Goal: Transaction & Acquisition: Obtain resource

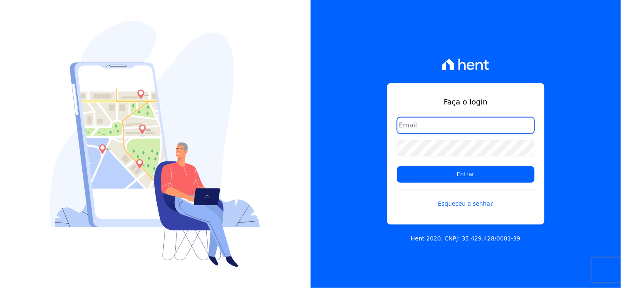
drag, startPoint x: 425, startPoint y: 125, endPoint x: 439, endPoint y: 133, distance: 16.5
click at [427, 126] on input "email" at bounding box center [465, 125] width 137 height 16
type input "[EMAIL_ADDRESS][DOMAIN_NAME]"
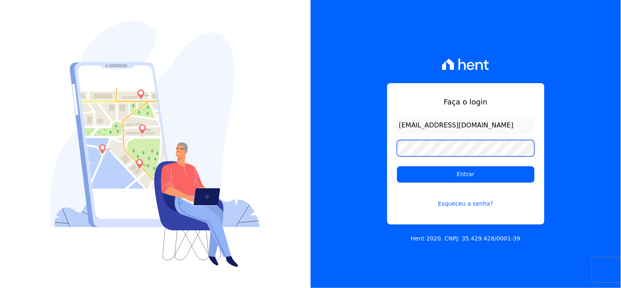
click at [397, 166] on input "Entrar" at bounding box center [465, 174] width 137 height 16
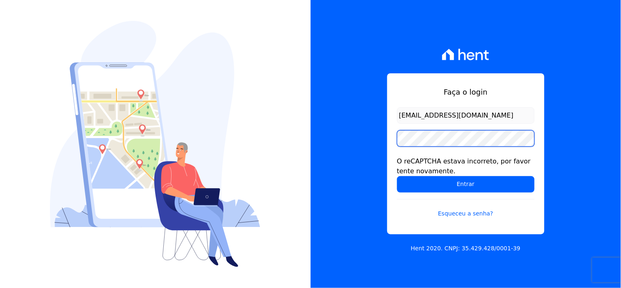
click at [397, 176] on input "Entrar" at bounding box center [465, 184] width 137 height 16
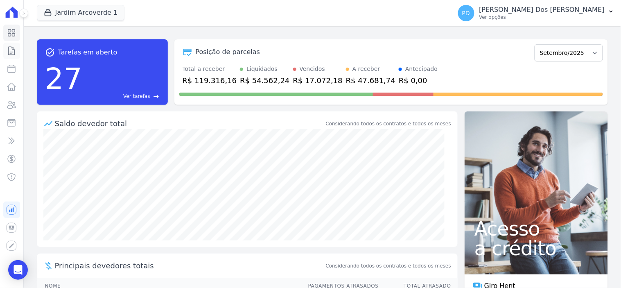
click at [11, 52] on icon at bounding box center [12, 51] width 10 height 10
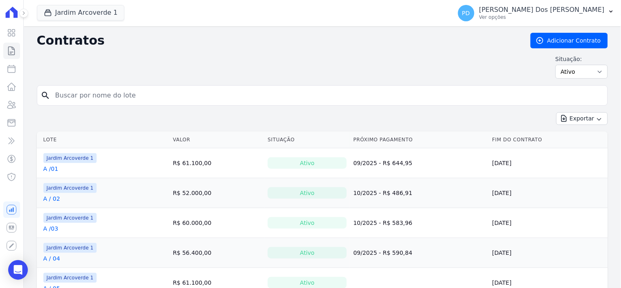
click at [154, 92] on input "search" at bounding box center [327, 95] width 554 height 16
type input "e / 01"
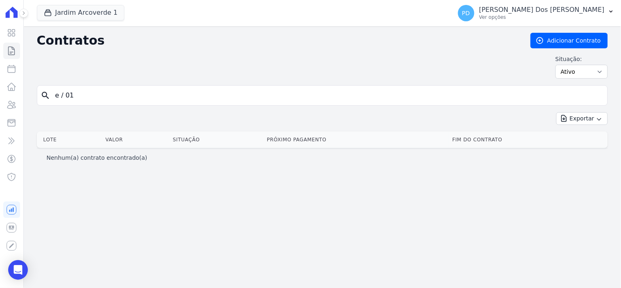
click at [63, 97] on input "e / 01" at bounding box center [327, 95] width 554 height 16
type input "e /01"
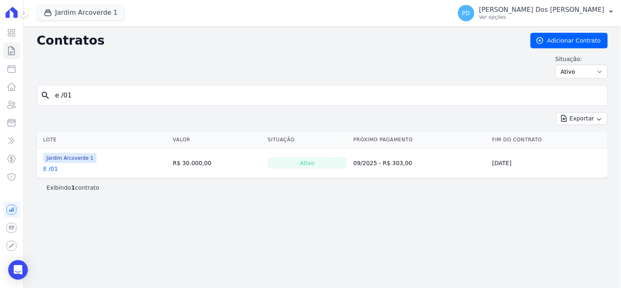
click at [51, 168] on link "E /01" at bounding box center [50, 168] width 15 height 8
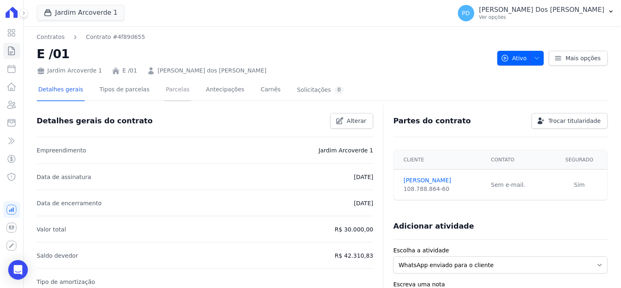
click at [169, 90] on link "Parcelas" at bounding box center [177, 90] width 27 height 22
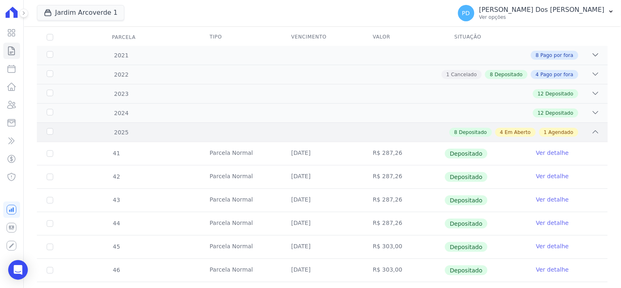
scroll to position [273, 0]
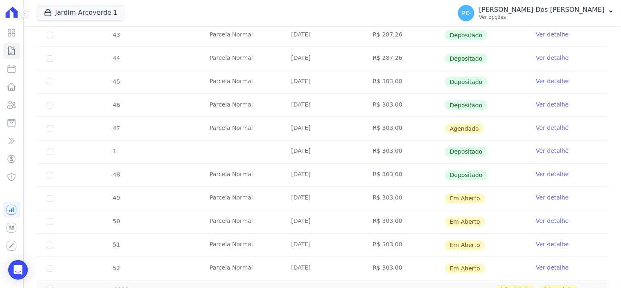
drag, startPoint x: 45, startPoint y: 198, endPoint x: 50, endPoint y: 198, distance: 4.5
click at [46, 198] on td "49" at bounding box center [50, 198] width 26 height 23
click at [50, 198] on input "checkbox" at bounding box center [50, 198] width 7 height 7
checkbox input "true"
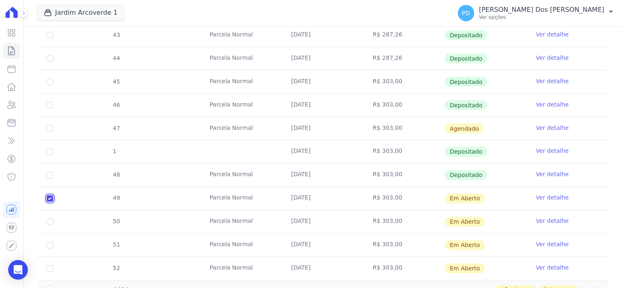
checkbox input "true"
click at [50, 220] on input "checkbox" at bounding box center [50, 222] width 7 height 7
checkbox input "true"
drag, startPoint x: 48, startPoint y: 246, endPoint x: 48, endPoint y: 261, distance: 14.7
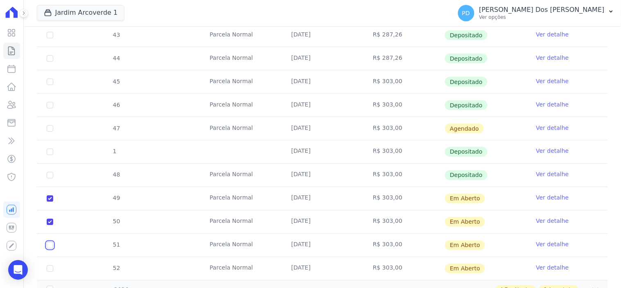
click at [48, 247] on input "checkbox" at bounding box center [50, 245] width 7 height 7
checkbox input "true"
click at [48, 270] on input "checkbox" at bounding box center [50, 268] width 7 height 7
checkbox input "true"
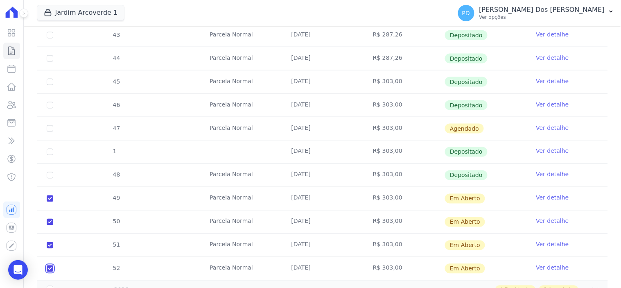
checkbox input "true"
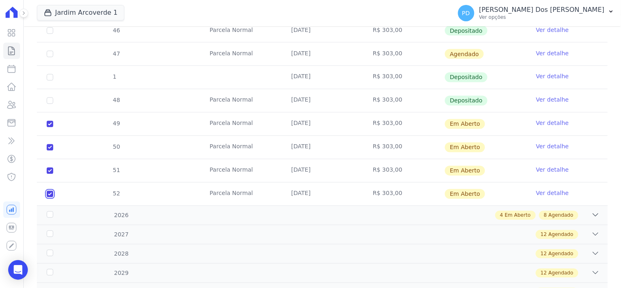
scroll to position [363, 0]
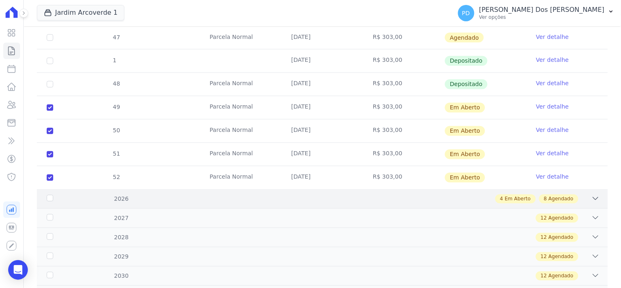
click at [48, 196] on div "2026" at bounding box center [70, 199] width 51 height 9
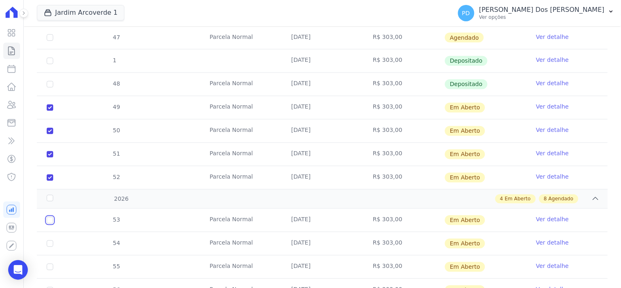
click at [50, 222] on input "checkbox" at bounding box center [50, 220] width 7 height 7
checkbox input "true"
click at [49, 244] on input "checkbox" at bounding box center [50, 243] width 7 height 7
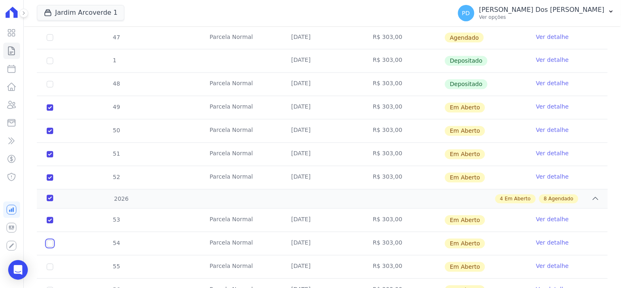
checkbox input "true"
click at [50, 265] on input "checkbox" at bounding box center [50, 267] width 7 height 7
checkbox input "true"
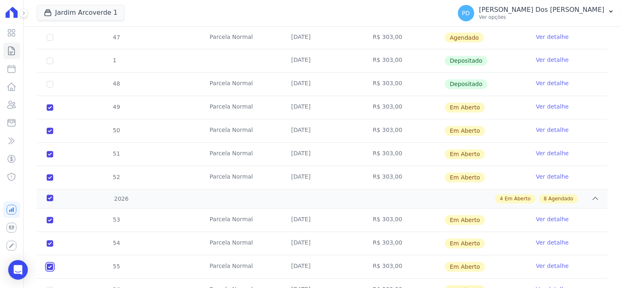
checkbox input "true"
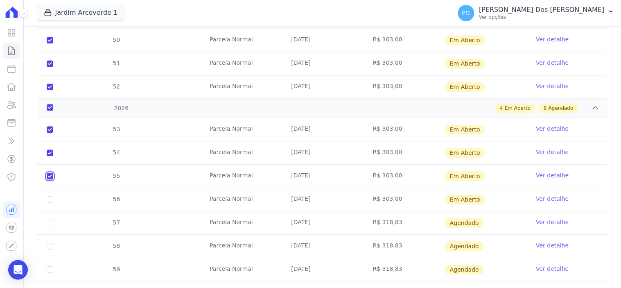
scroll to position [455, 0]
click at [47, 199] on input "checkbox" at bounding box center [50, 199] width 7 height 7
checkbox input "true"
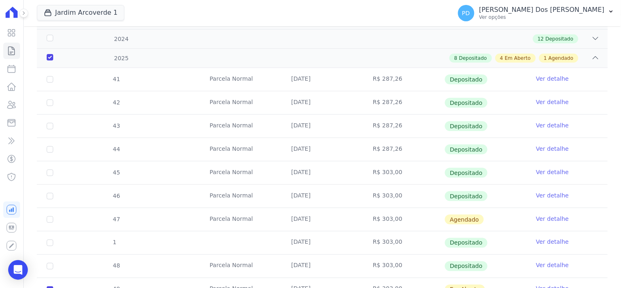
scroll to position [0, 0]
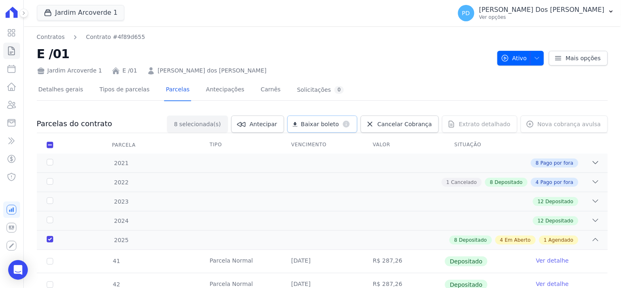
click at [338, 124] on span "Baixar boleto" at bounding box center [320, 124] width 38 height 8
click at [11, 53] on icon at bounding box center [12, 51] width 6 height 8
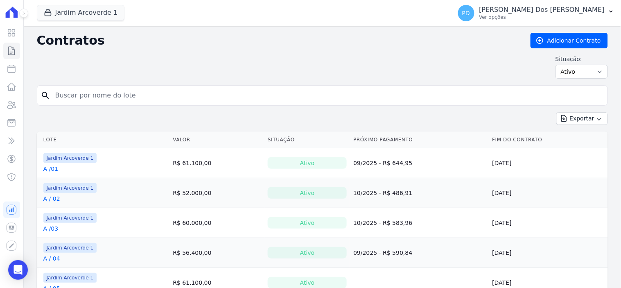
click at [98, 93] on input "search" at bounding box center [327, 95] width 554 height 16
type input "b / 14"
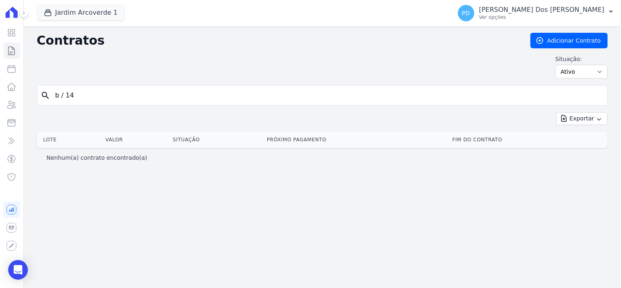
click at [66, 97] on input "b / 14" at bounding box center [327, 95] width 554 height 16
type input "b /14"
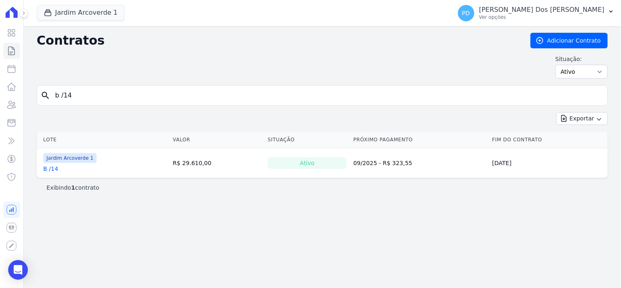
click at [50, 172] on link "B /14" at bounding box center [50, 168] width 15 height 8
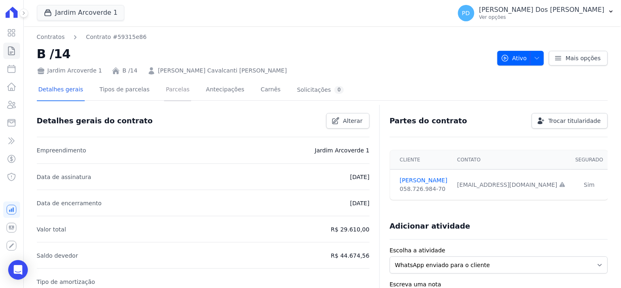
click at [171, 90] on link "Parcelas" at bounding box center [177, 90] width 27 height 22
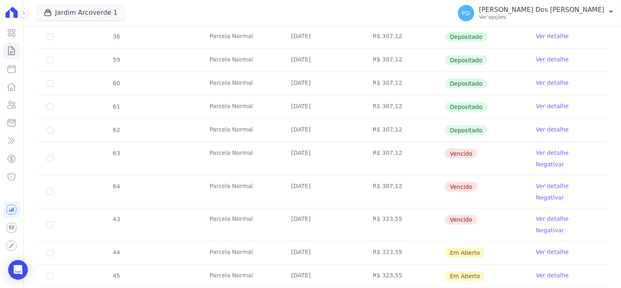
scroll to position [227, 0]
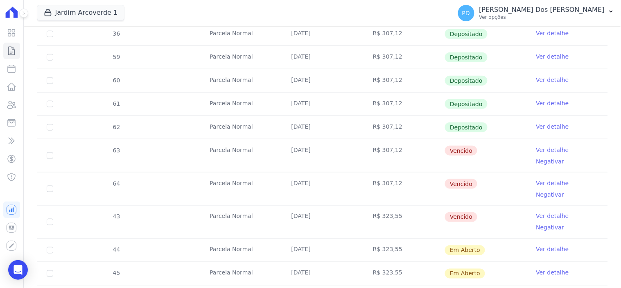
click at [550, 149] on link "Ver detalhe" at bounding box center [552, 150] width 33 height 8
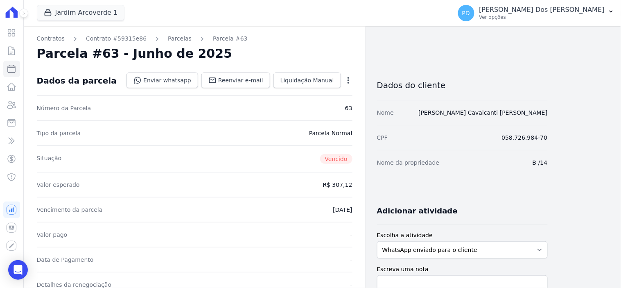
scroll to position [227, 0]
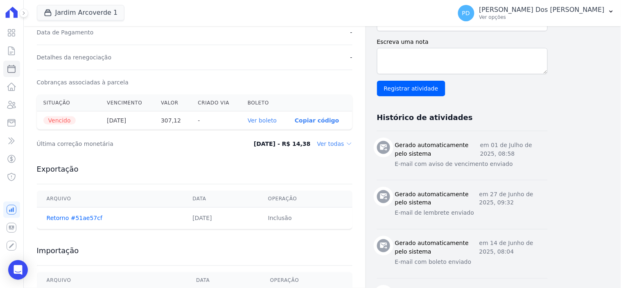
click at [270, 119] on link "Ver boleto" at bounding box center [262, 120] width 29 height 7
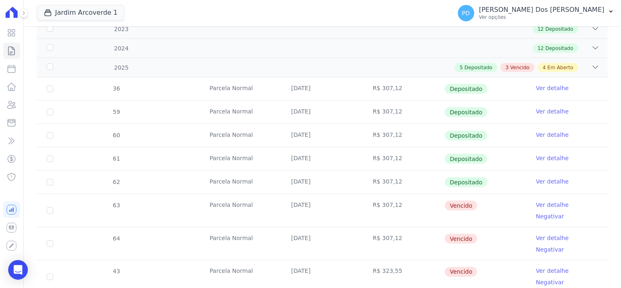
scroll to position [182, 0]
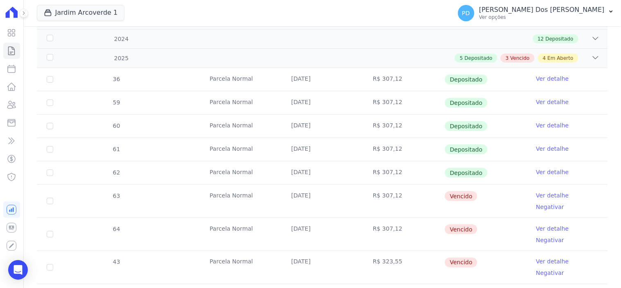
click at [549, 224] on link "Ver detalhe" at bounding box center [552, 228] width 33 height 8
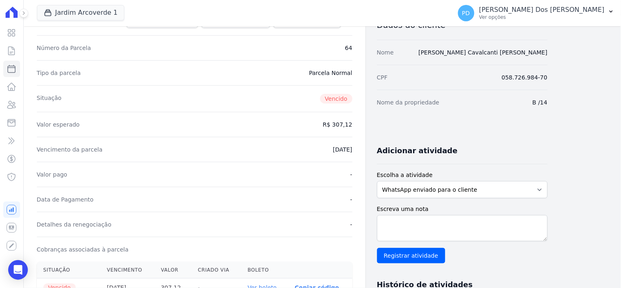
scroll to position [227, 0]
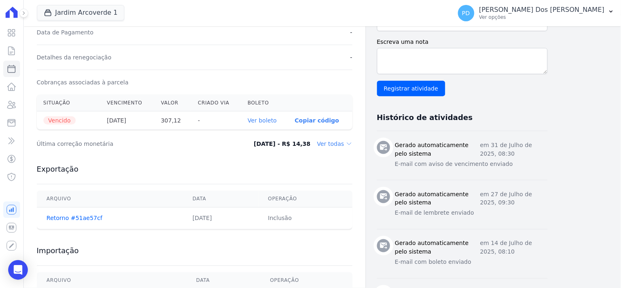
click at [267, 122] on link "Ver boleto" at bounding box center [262, 120] width 29 height 7
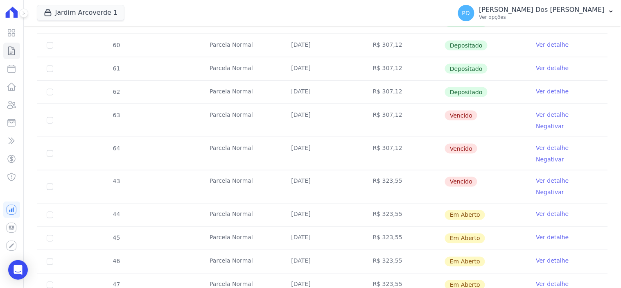
scroll to position [273, 0]
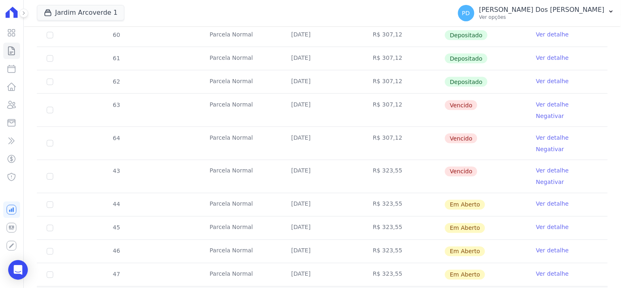
click at [549, 167] on link "Ver detalhe" at bounding box center [552, 171] width 33 height 8
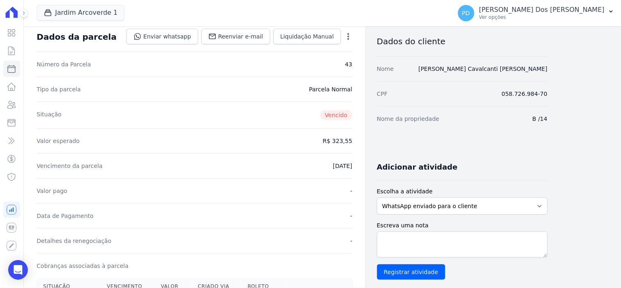
scroll to position [182, 0]
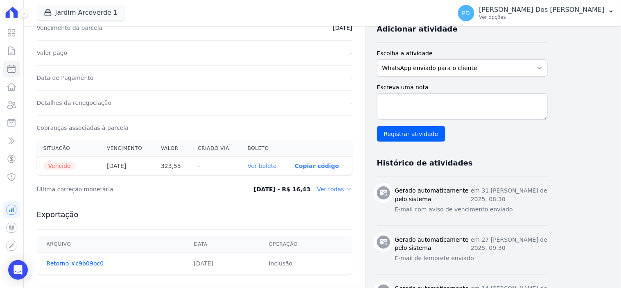
click at [268, 163] on link "Ver boleto" at bounding box center [262, 165] width 29 height 7
click at [11, 52] on icon at bounding box center [12, 51] width 10 height 10
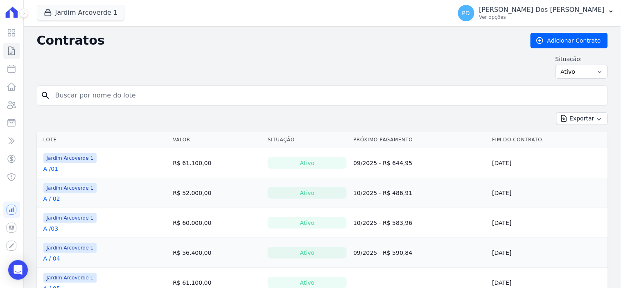
click at [113, 95] on input "search" at bounding box center [327, 95] width 554 height 16
type input "g / 18"
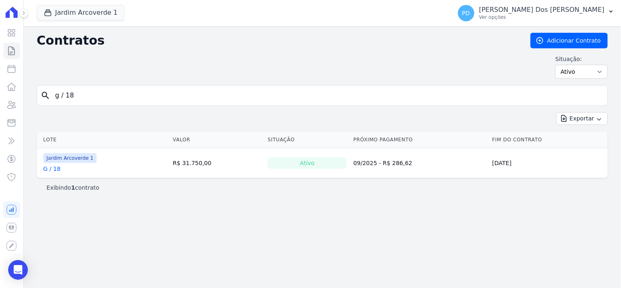
click at [52, 171] on link "G / 18" at bounding box center [51, 168] width 17 height 8
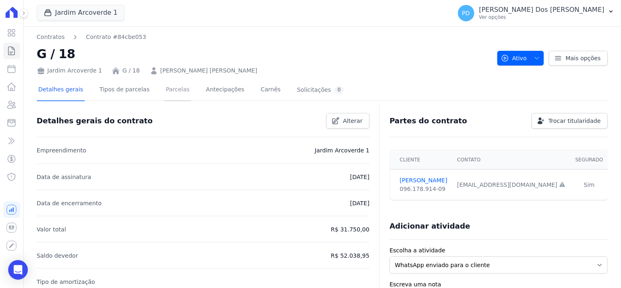
click at [172, 93] on link "Parcelas" at bounding box center [177, 90] width 27 height 22
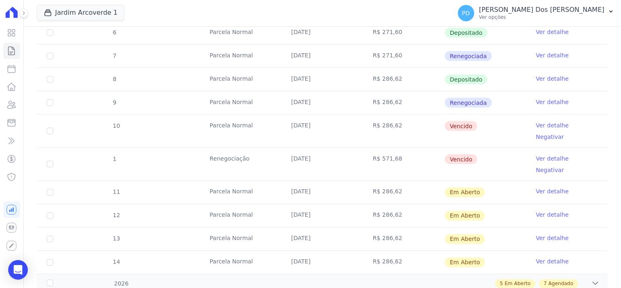
scroll to position [273, 0]
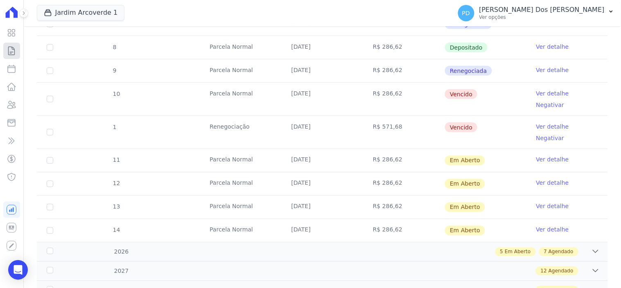
click at [10, 50] on icon at bounding box center [12, 51] width 10 height 10
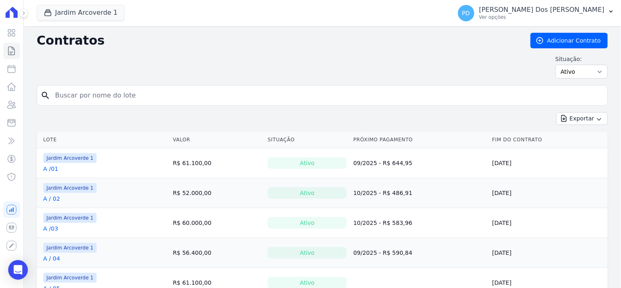
click at [90, 92] on input "search" at bounding box center [327, 95] width 554 height 16
type input "g / 14"
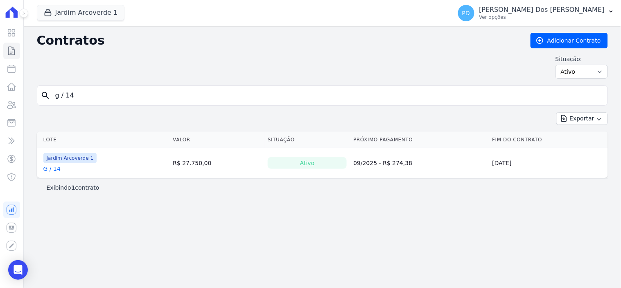
click at [54, 169] on link "G / 14" at bounding box center [51, 168] width 17 height 8
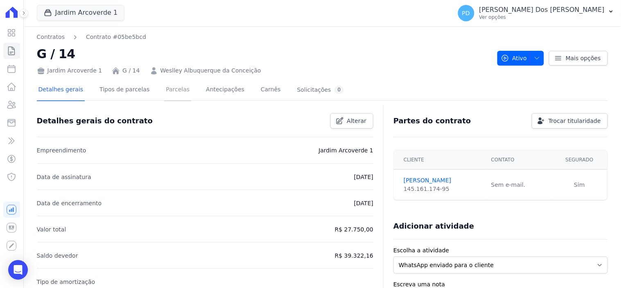
click at [168, 90] on link "Parcelas" at bounding box center [177, 90] width 27 height 22
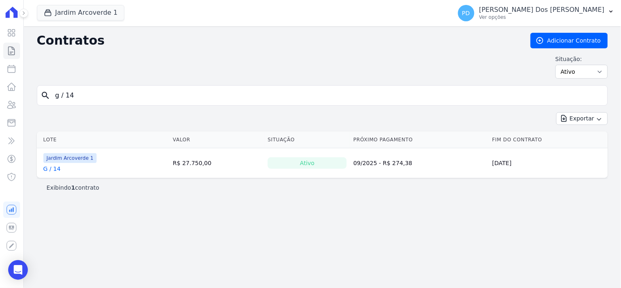
click at [69, 96] on input "g / 14" at bounding box center [327, 95] width 554 height 16
type input "g / 04"
click at [58, 169] on link "G / 04" at bounding box center [51, 168] width 17 height 8
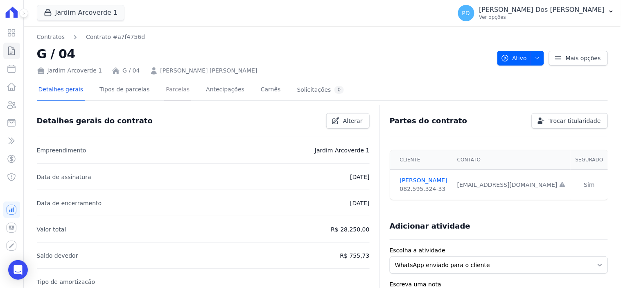
click at [164, 90] on link "Parcelas" at bounding box center [177, 90] width 27 height 22
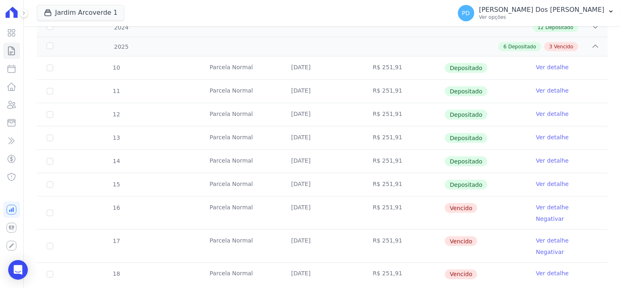
scroll to position [157, 0]
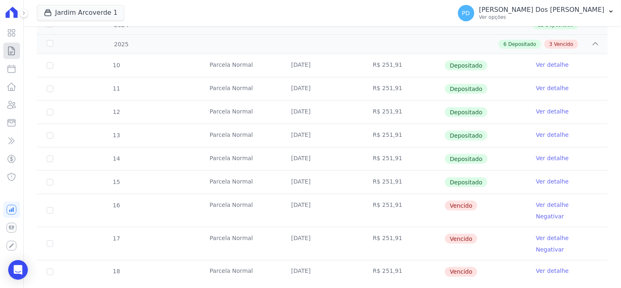
click at [10, 48] on icon at bounding box center [12, 51] width 10 height 10
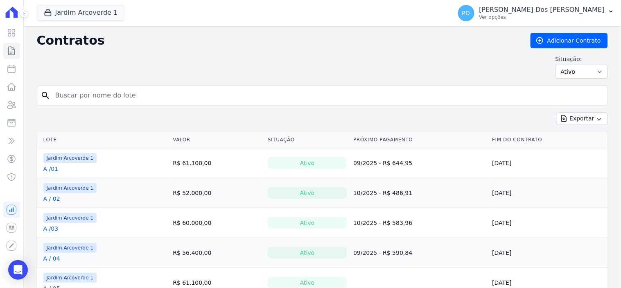
drag, startPoint x: 59, startPoint y: 96, endPoint x: 63, endPoint y: 95, distance: 4.7
click at [59, 96] on input "search" at bounding box center [327, 95] width 554 height 16
type input "E / 14"
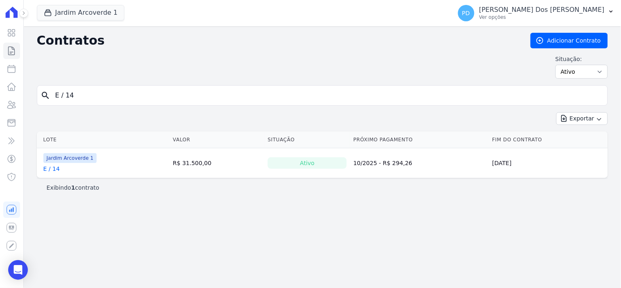
click at [53, 170] on link "E / 14" at bounding box center [51, 168] width 16 height 8
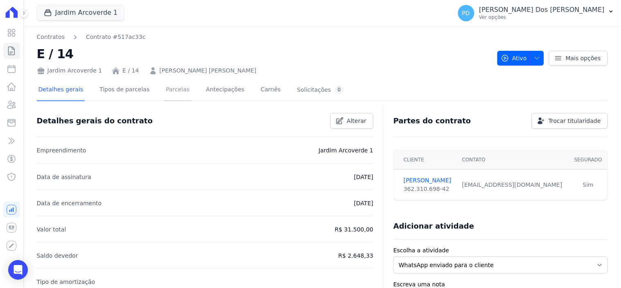
click at [169, 93] on link "Parcelas" at bounding box center [177, 90] width 27 height 22
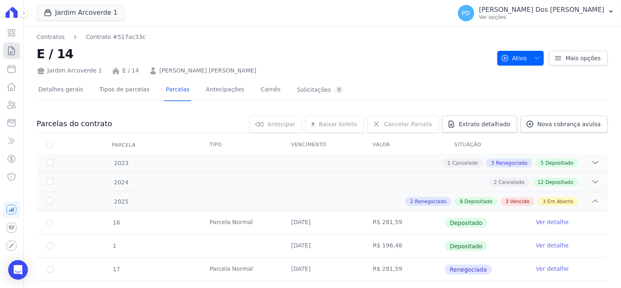
click at [13, 52] on icon at bounding box center [12, 51] width 10 height 10
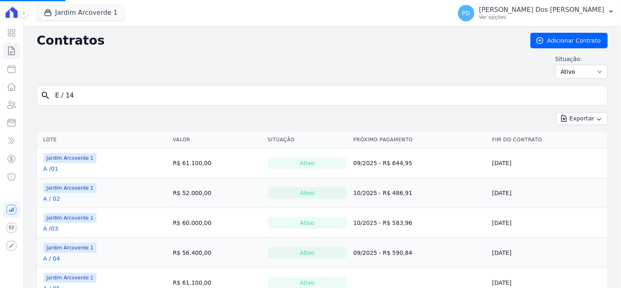
click at [104, 92] on input "E / 14" at bounding box center [327, 95] width 554 height 16
click at [104, 92] on input "search" at bounding box center [327, 95] width 554 height 16
type input "G / 04"
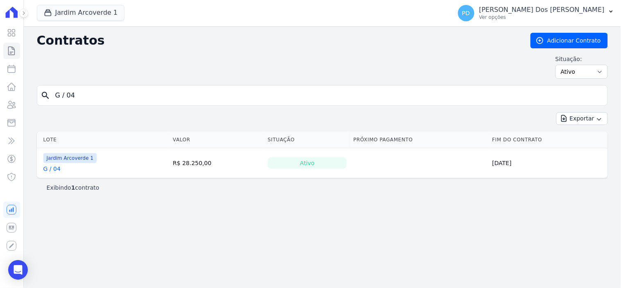
click at [55, 169] on link "G / 04" at bounding box center [51, 168] width 17 height 8
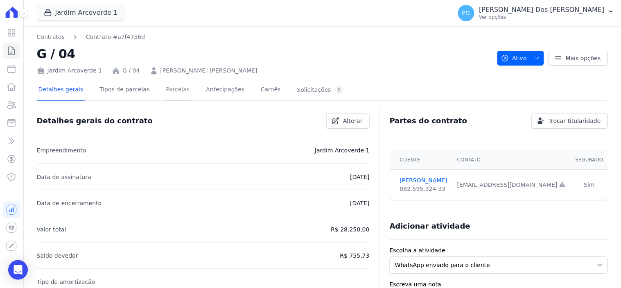
click at [174, 91] on link "Parcelas" at bounding box center [177, 90] width 27 height 22
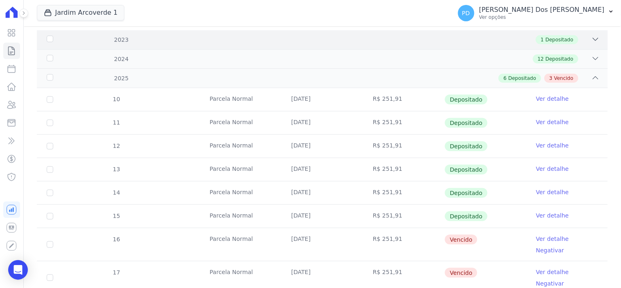
scroll to position [157, 0]
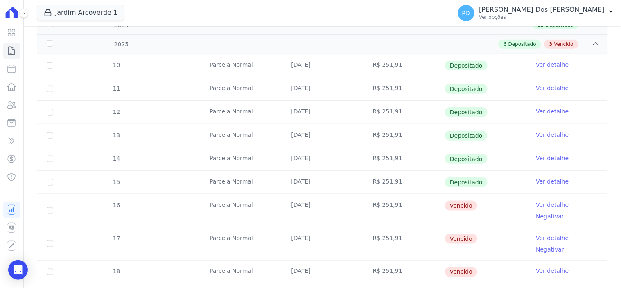
click at [551, 202] on link "Ver detalhe" at bounding box center [552, 205] width 33 height 8
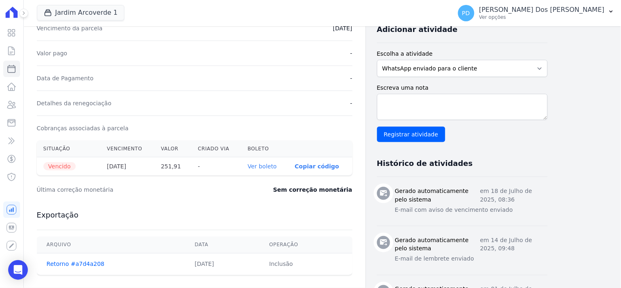
scroll to position [182, 0]
click at [268, 165] on link "Ver boleto" at bounding box center [262, 165] width 29 height 7
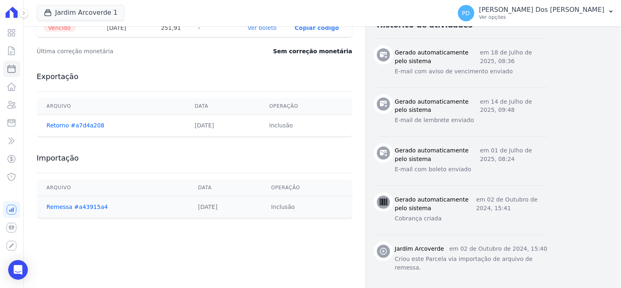
scroll to position [320, 0]
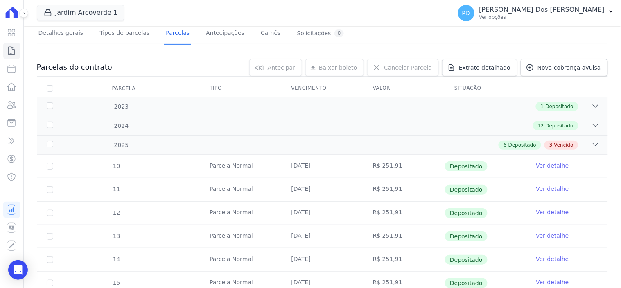
scroll to position [157, 0]
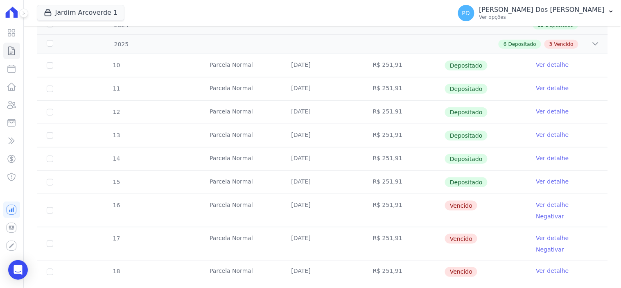
click at [551, 234] on link "Ver detalhe" at bounding box center [552, 238] width 33 height 8
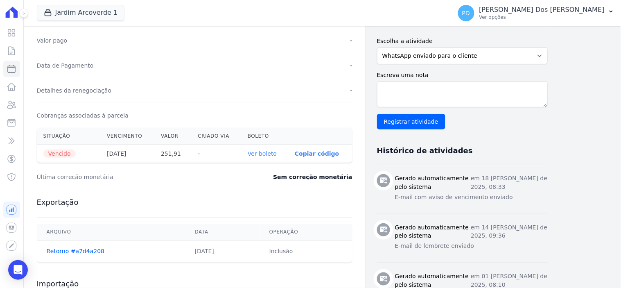
scroll to position [227, 0]
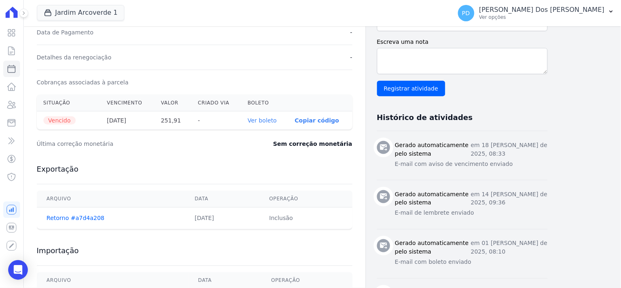
click at [259, 119] on link "Ver boleto" at bounding box center [262, 120] width 29 height 7
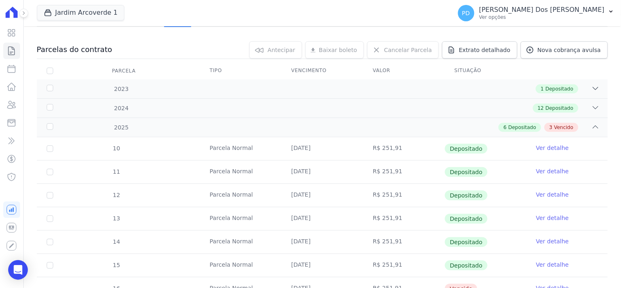
scroll to position [157, 0]
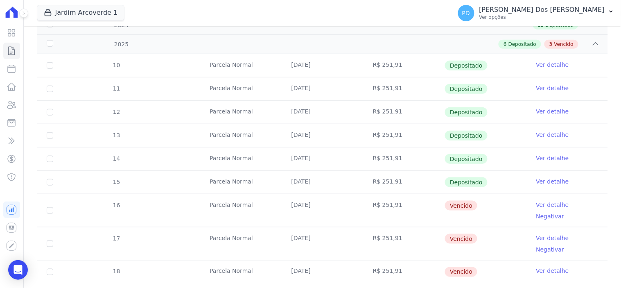
click at [546, 267] on link "Ver detalhe" at bounding box center [552, 271] width 33 height 8
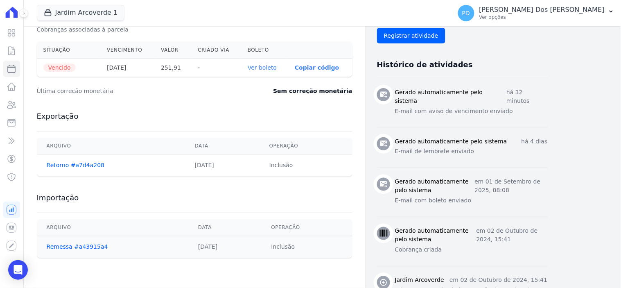
scroll to position [303, 0]
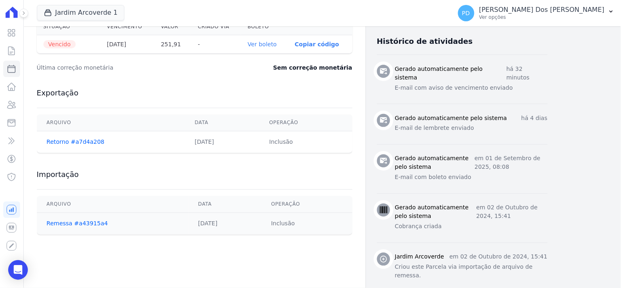
click at [272, 44] on link "Ver boleto" at bounding box center [262, 44] width 29 height 7
